Goal: Task Accomplishment & Management: Manage account settings

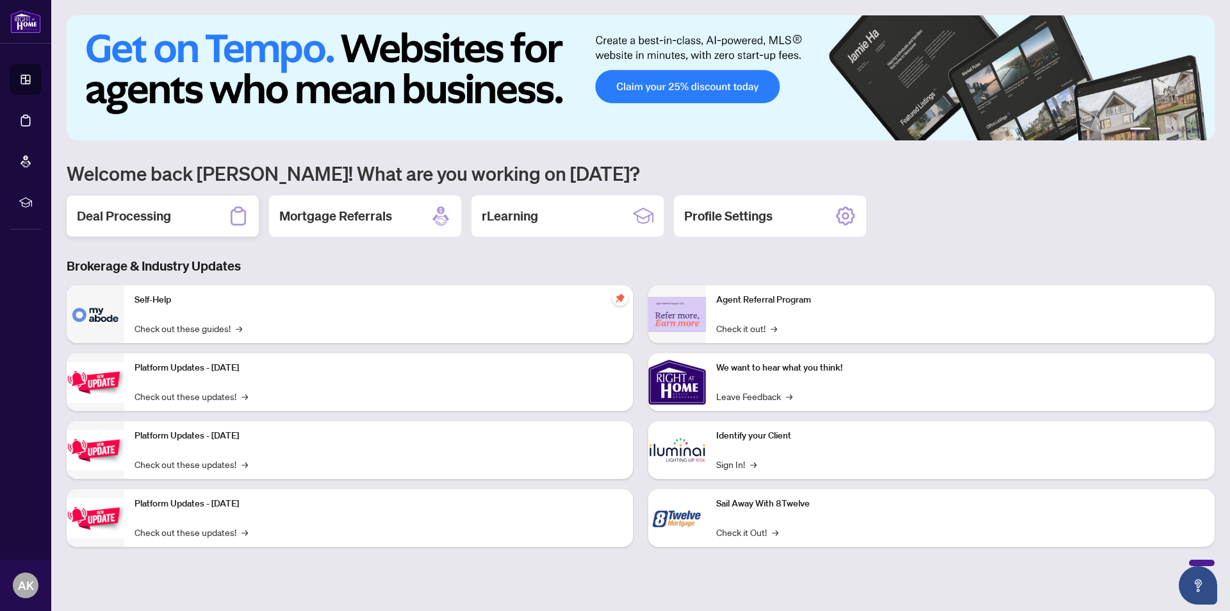
click at [137, 215] on h2 "Deal Processing" at bounding box center [124, 216] width 94 height 18
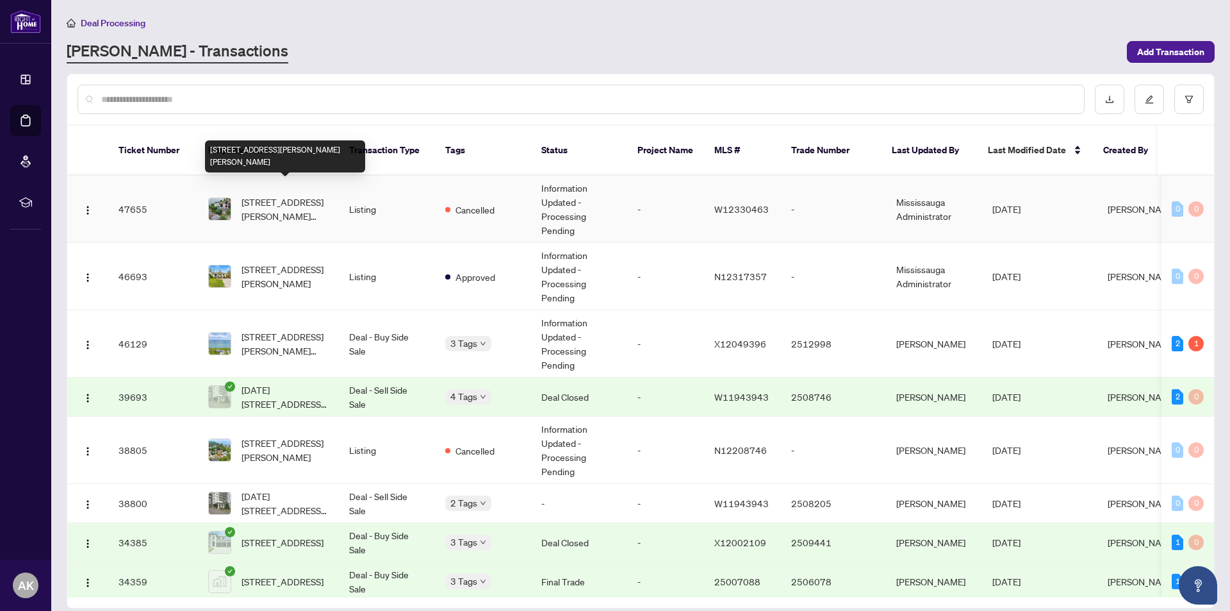
click at [264, 195] on span "[STREET_ADDRESS][PERSON_NAME][PERSON_NAME]" at bounding box center [285, 209] width 87 height 28
click at [363, 327] on td "Deal - Buy Side Sale" at bounding box center [387, 343] width 96 height 67
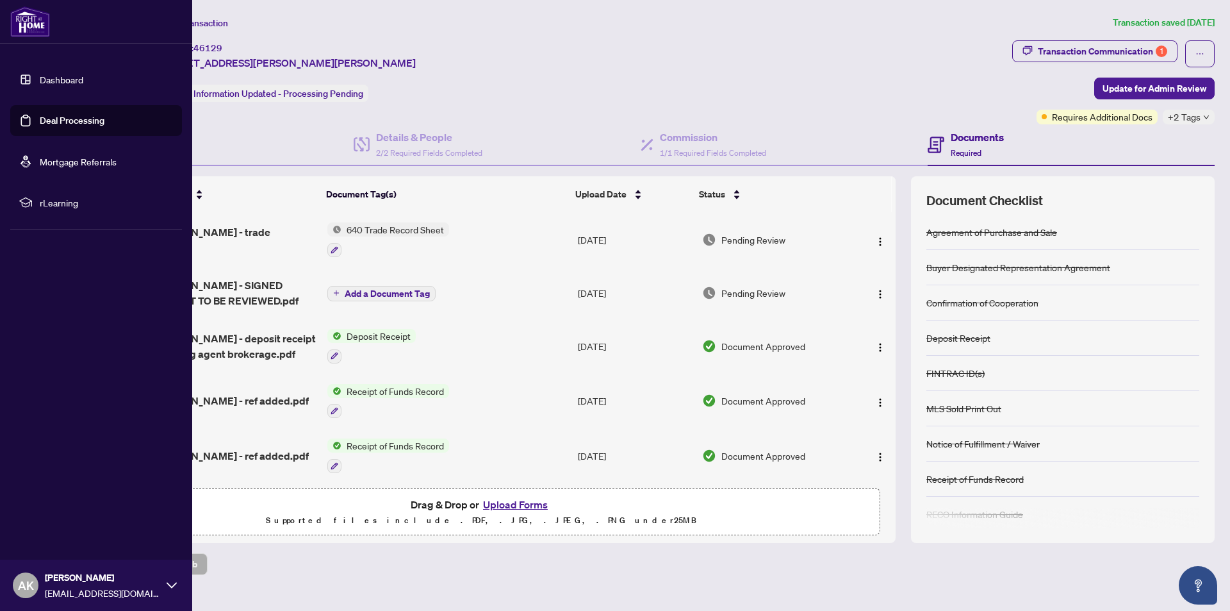
click at [171, 587] on icon at bounding box center [172, 585] width 10 height 6
click at [55, 507] on span "Logout" at bounding box center [51, 509] width 29 height 21
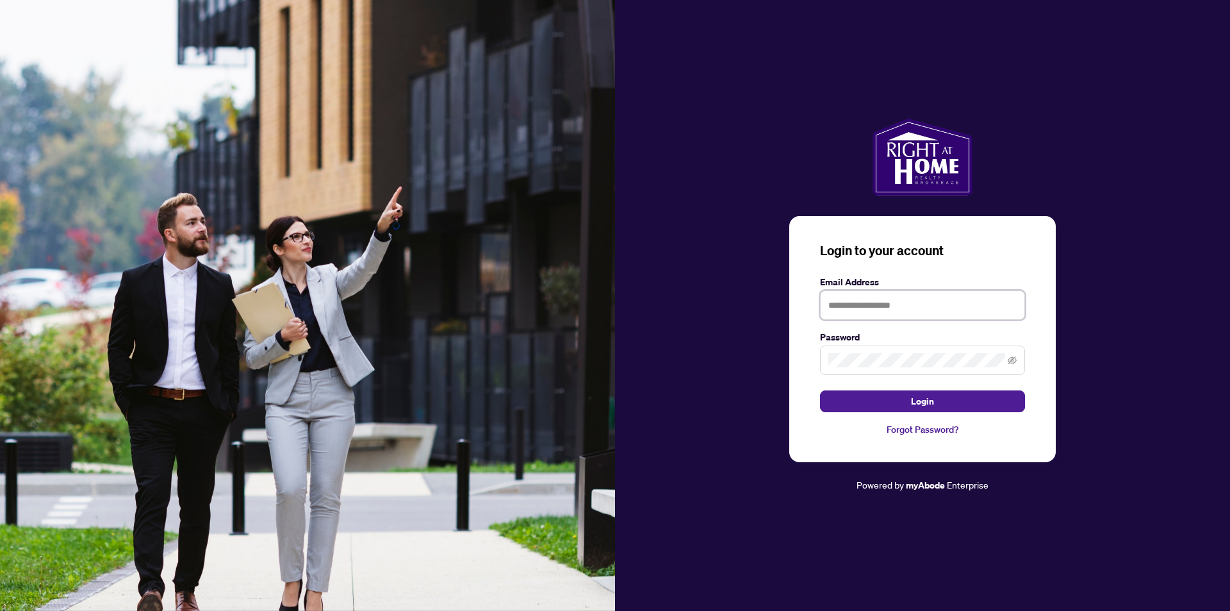
type input "**********"
